Goal: Browse casually

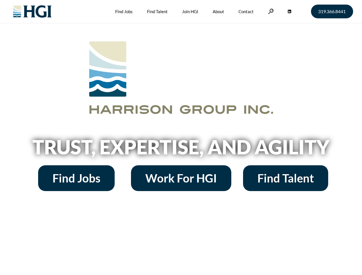
click at [181, 138] on h2 "Trust, Expertise, and Agility" at bounding box center [181, 147] width 327 height 20
click at [270, 11] on link at bounding box center [271, 11] width 6 height 5
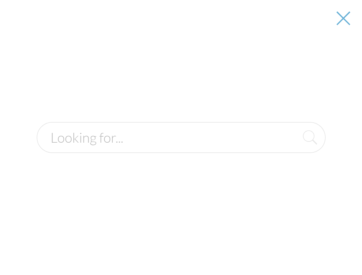
click at [181, 149] on h2 "Trust, Expertise, and Agility" at bounding box center [181, 147] width 327 height 20
